Goal: Task Accomplishment & Management: Manage account settings

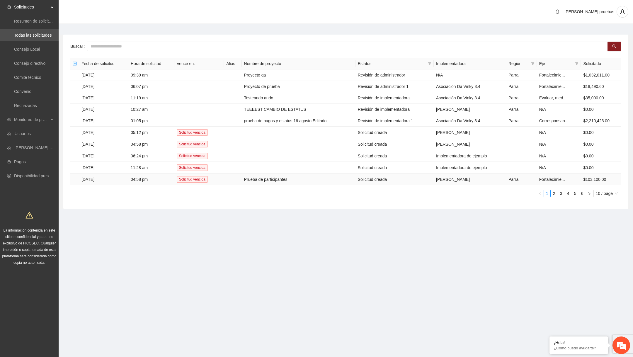
click at [275, 178] on td "Prueba de participantes" at bounding box center [299, 180] width 114 height 12
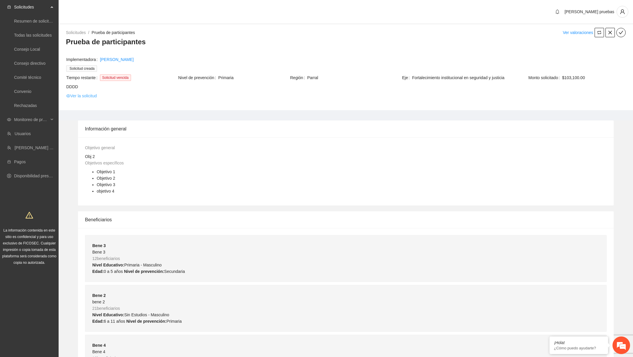
click at [89, 96] on link "Ver la solicitud" at bounding box center [81, 96] width 30 height 6
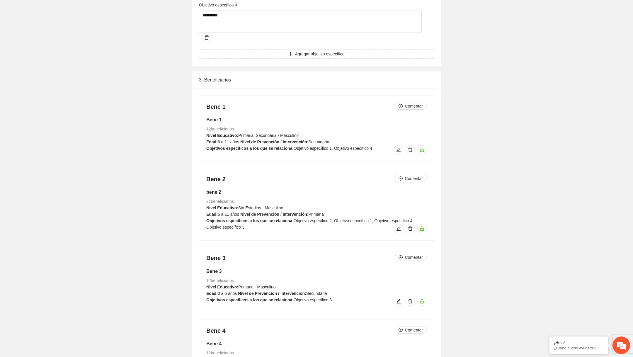
scroll to position [749, 0]
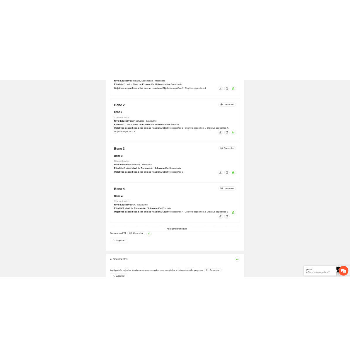
scroll to position [768, 0]
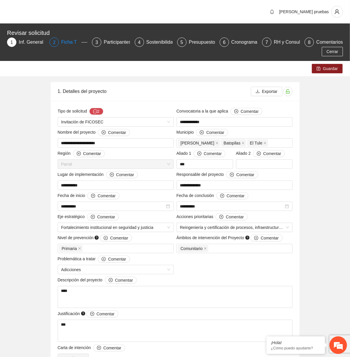
click at [68, 46] on div "Ficha T" at bounding box center [71, 42] width 20 height 9
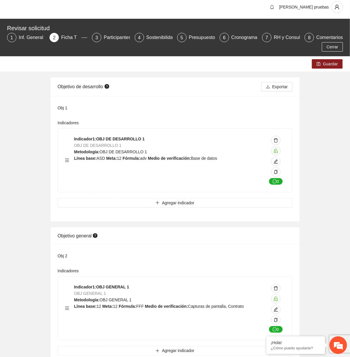
scroll to position [5, 0]
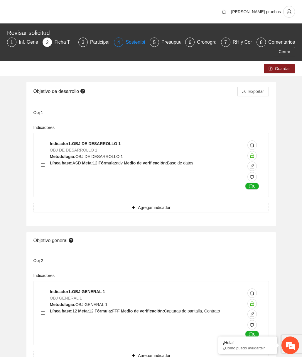
click at [134, 43] on div "Sostenibilidad" at bounding box center [142, 42] width 34 height 9
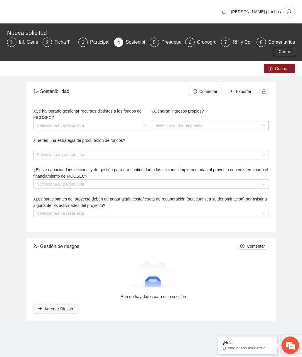
click at [212, 128] on input "search" at bounding box center [208, 125] width 106 height 9
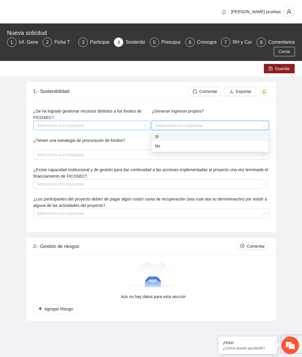
click at [126, 125] on input "search" at bounding box center [90, 125] width 106 height 9
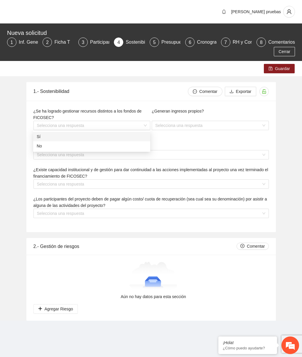
click at [160, 138] on div "¿Tienen una estrategia de procuración de fondos? Selecciona una respuesta" at bounding box center [151, 151] width 237 height 29
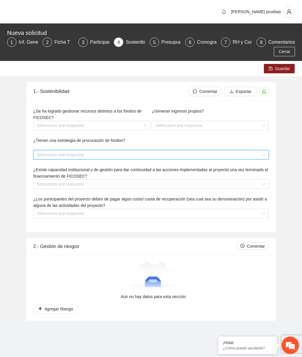
click at [159, 153] on input "search" at bounding box center [149, 154] width 224 height 9
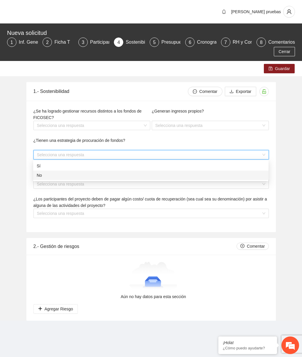
click at [143, 197] on span "¿Los participantes del proyecto deben de pagar algún costo/ cuota de recuperaci…" at bounding box center [149, 202] width 233 height 11
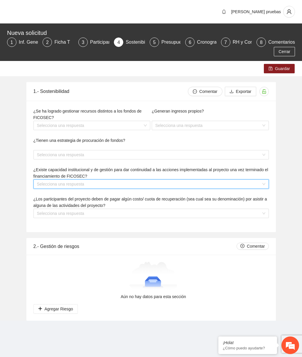
click at [149, 186] on input "search" at bounding box center [149, 184] width 224 height 9
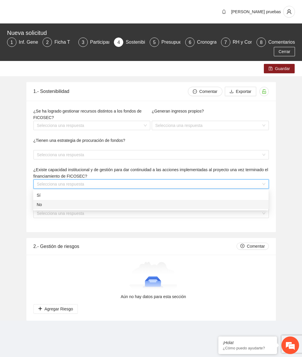
click at [133, 225] on div "¿Los participantes del proyecto deben de pagar algún costo/ cuota de recuperaci…" at bounding box center [151, 210] width 237 height 29
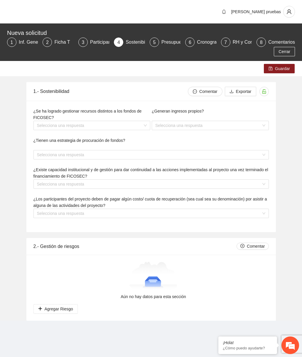
click at [138, 218] on div "¿Los participantes del proyecto deben de pagar algún costo/ cuota de recuperaci…" at bounding box center [151, 210] width 237 height 29
click at [140, 218] on div "¿Los participantes del proyecto deben de pagar algún costo/ cuota de recuperaci…" at bounding box center [151, 210] width 237 height 29
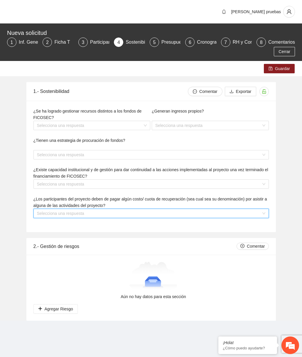
click at [145, 215] on input "search" at bounding box center [149, 213] width 224 height 9
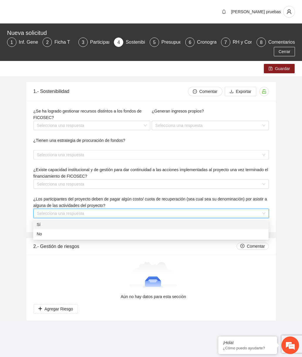
click at [156, 190] on div "¿Existe capacidad institucional y de gestión para dar continuidad a las accione…" at bounding box center [151, 181] width 237 height 29
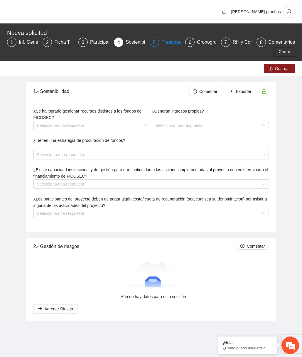
click at [160, 39] on div "5 Presupuesto" at bounding box center [165, 42] width 31 height 9
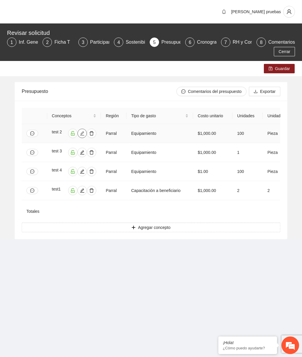
click at [81, 135] on icon "edit" at bounding box center [82, 133] width 5 height 5
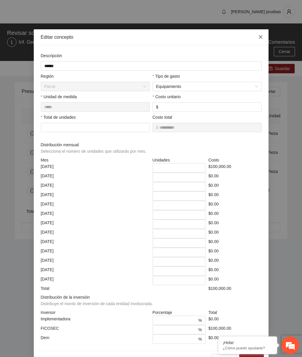
click at [259, 35] on icon "close" at bounding box center [260, 37] width 5 height 5
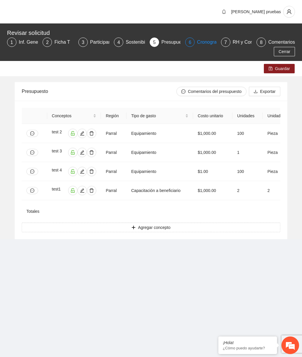
click at [207, 43] on div "Cronograma" at bounding box center [212, 42] width 31 height 9
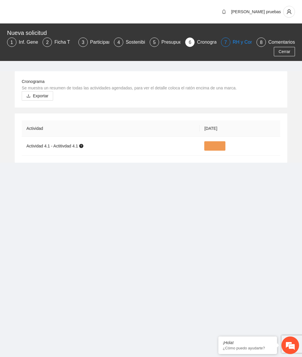
click at [238, 40] on div "RH y Consultores" at bounding box center [252, 42] width 41 height 9
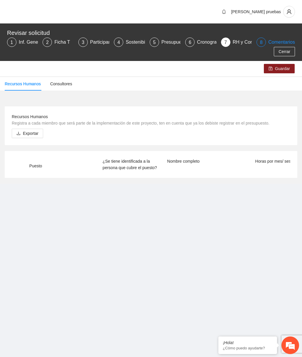
click at [272, 42] on div "Comentarios" at bounding box center [281, 42] width 27 height 9
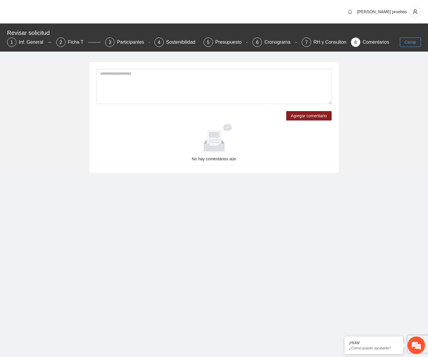
click at [301, 46] on button "Cerrar" at bounding box center [410, 42] width 21 height 9
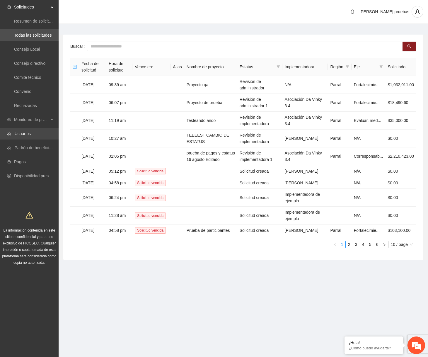
click at [29, 136] on link "Usuarios" at bounding box center [23, 133] width 16 height 5
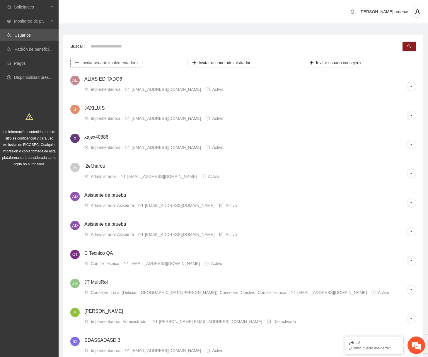
click at [115, 60] on span "Invitar usuario implementadora" at bounding box center [109, 63] width 56 height 6
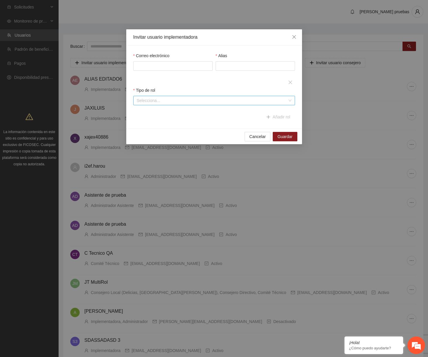
click at [173, 99] on input "search" at bounding box center [212, 100] width 151 height 9
click at [294, 37] on icon "close" at bounding box center [294, 37] width 4 height 4
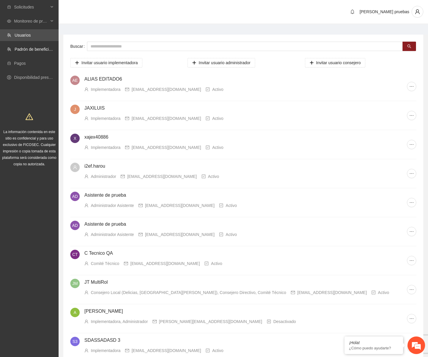
click at [43, 43] on ul "Solicitudes Monitoreo de proyectos Usuarios [PERSON_NAME] de beneficiarios Pago…" at bounding box center [29, 42] width 59 height 84
click at [41, 49] on link "Padrón de beneficiarios" at bounding box center [36, 49] width 43 height 5
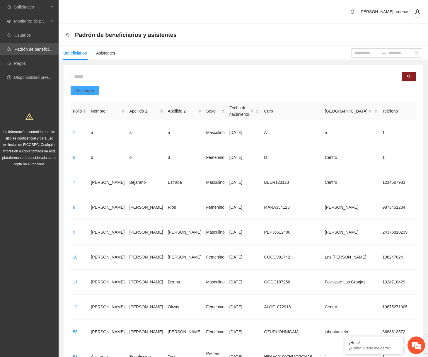
click at [96, 87] on button "Descargar" at bounding box center [85, 90] width 28 height 9
click at [45, 9] on span "Solicitudes" at bounding box center [31, 7] width 35 height 12
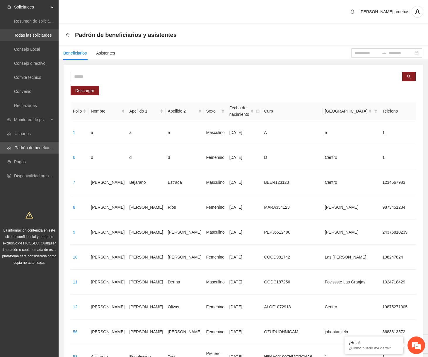
click at [37, 38] on link "Todas las solicitudes" at bounding box center [33, 35] width 38 height 5
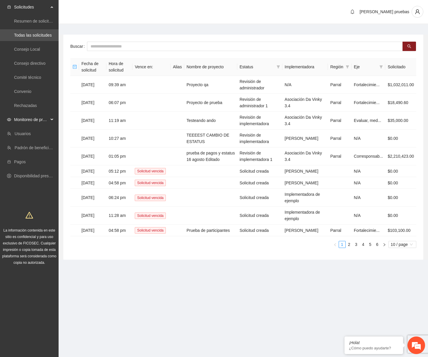
click at [50, 119] on div "Monitoreo de proyectos" at bounding box center [29, 120] width 59 height 12
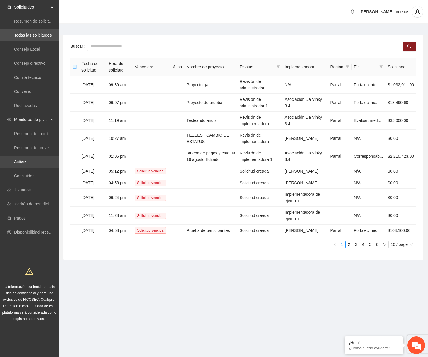
click at [27, 160] on link "Activos" at bounding box center [20, 161] width 13 height 5
